Goal: Task Accomplishment & Management: Manage account settings

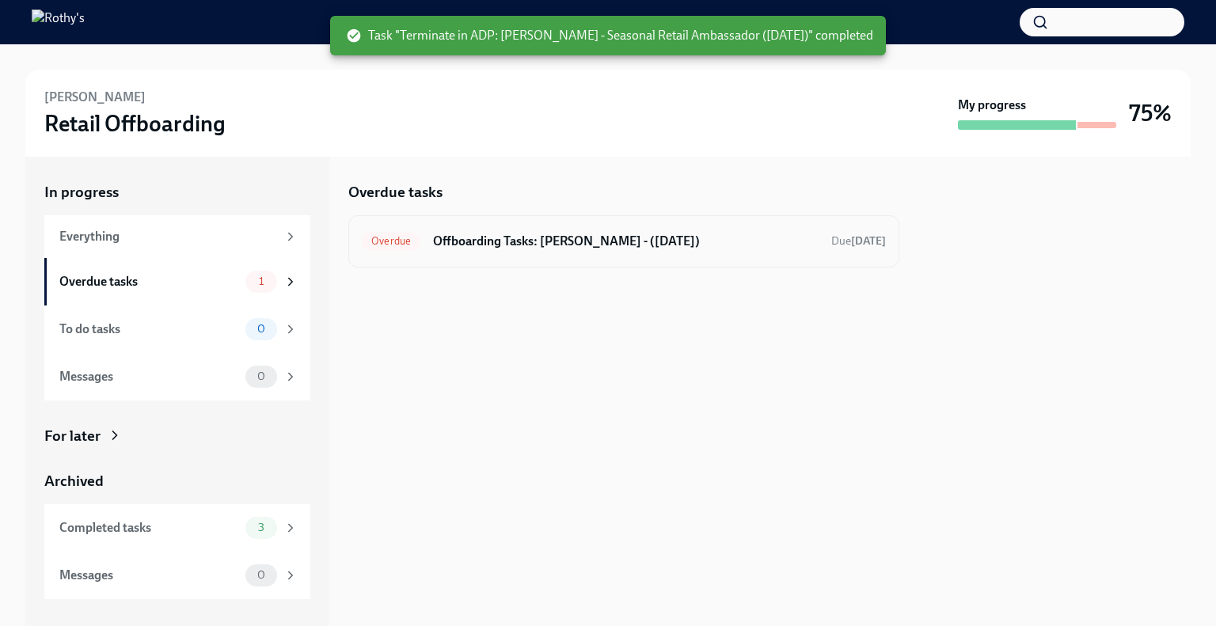
click at [500, 255] on div "Overdue Offboarding Tasks: [PERSON_NAME] - ([DATE]) Due [DATE]" at bounding box center [623, 241] width 551 height 52
click at [506, 241] on h6 "Offboarding Tasks: [PERSON_NAME] - ([DATE])" at bounding box center [625, 241] width 385 height 17
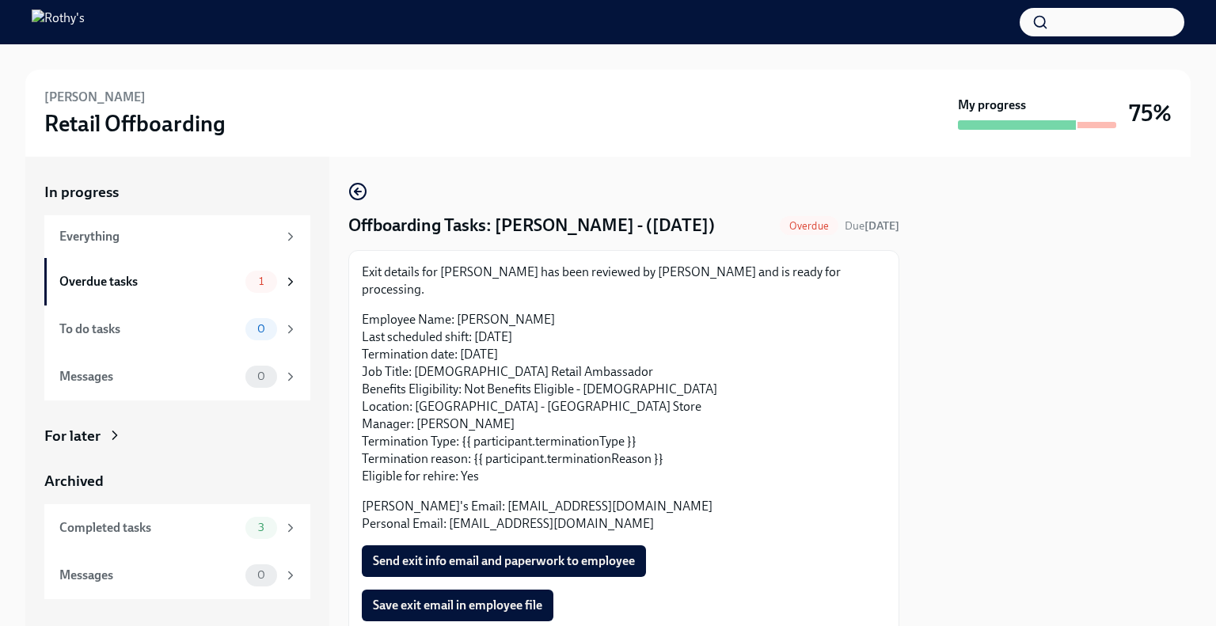
drag, startPoint x: 551, startPoint y: 303, endPoint x: 460, endPoint y: 301, distance: 91.1
click at [460, 311] on p "Employee Name: [PERSON_NAME] Last scheduled shift: [DATE] Termination date: [DA…" at bounding box center [624, 398] width 524 height 174
copy p "[PERSON_NAME]"
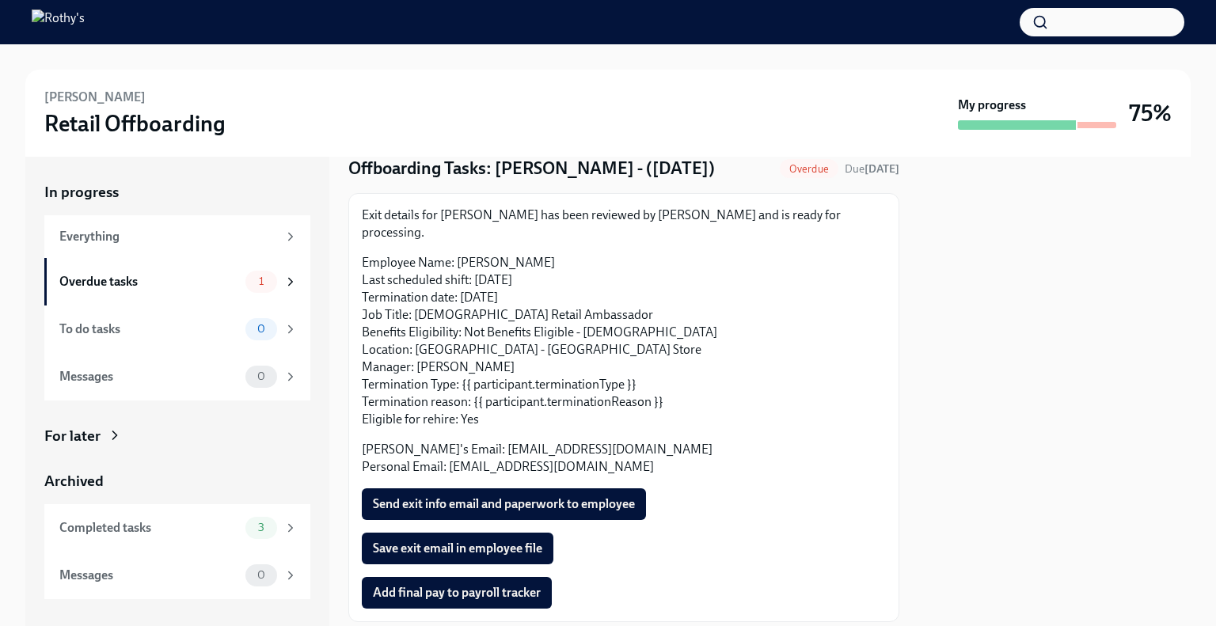
scroll to position [85, 0]
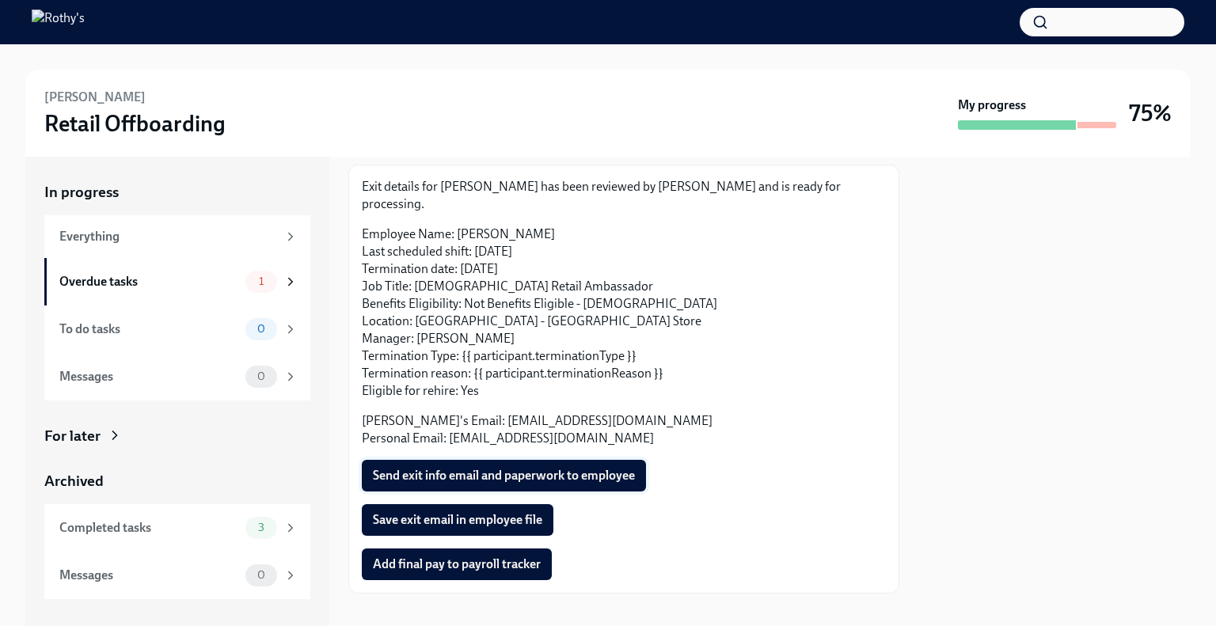
click at [491, 468] on span "Send exit info email and paperwork to employee" at bounding box center [504, 476] width 262 height 16
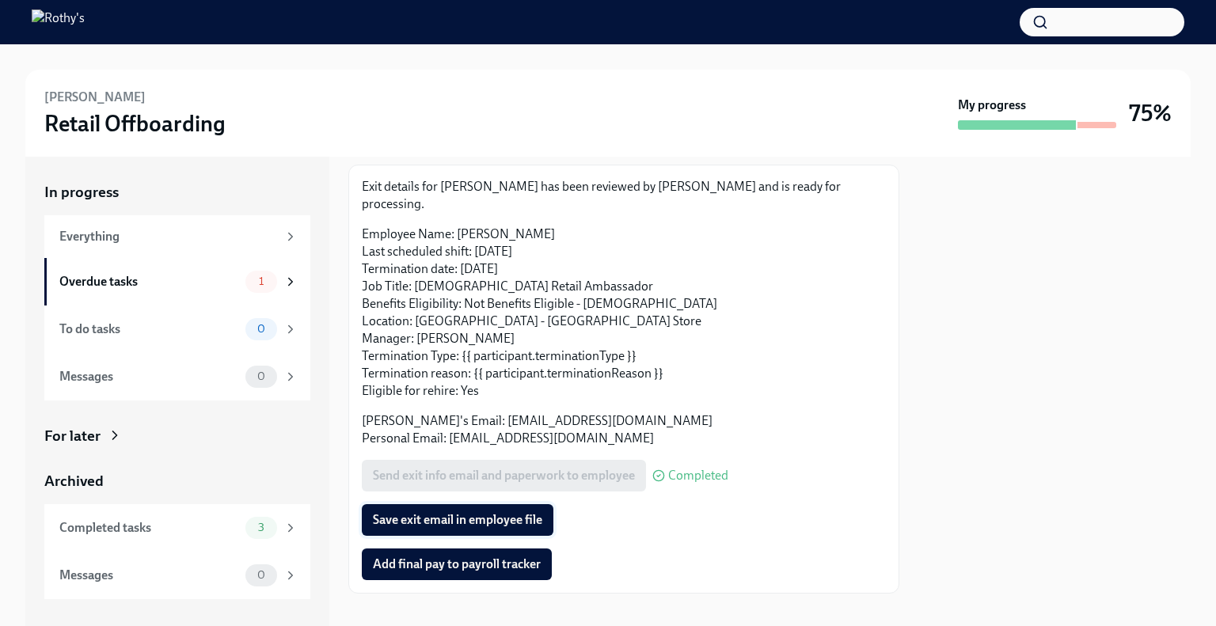
click at [487, 512] on span "Save exit email in employee file" at bounding box center [457, 520] width 169 height 16
click at [473, 556] on span "Add final pay to payroll tracker" at bounding box center [457, 564] width 168 height 16
